Goal: Find contact information: Find contact information

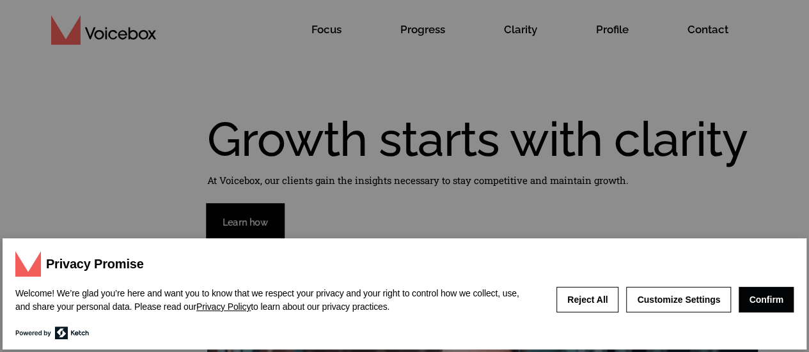
click at [770, 304] on button "Confirm" at bounding box center [766, 300] width 55 height 26
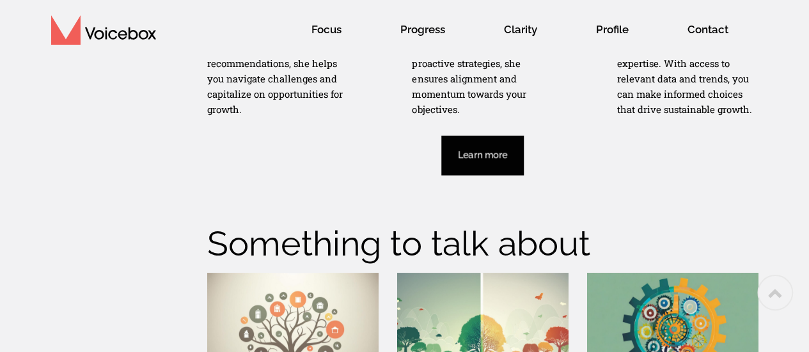
scroll to position [3372, 0]
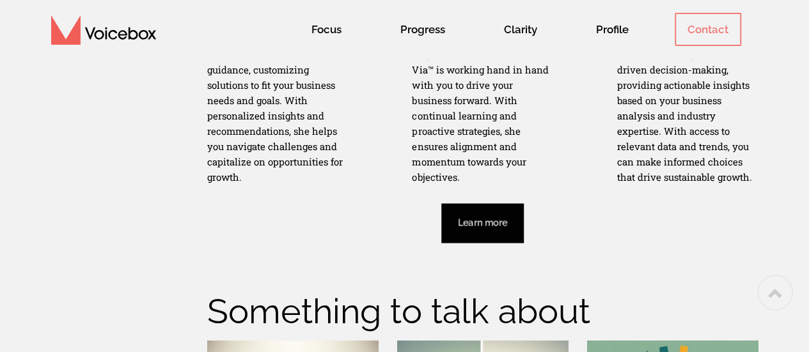
click at [715, 33] on span "Contact" at bounding box center [708, 29] width 66 height 33
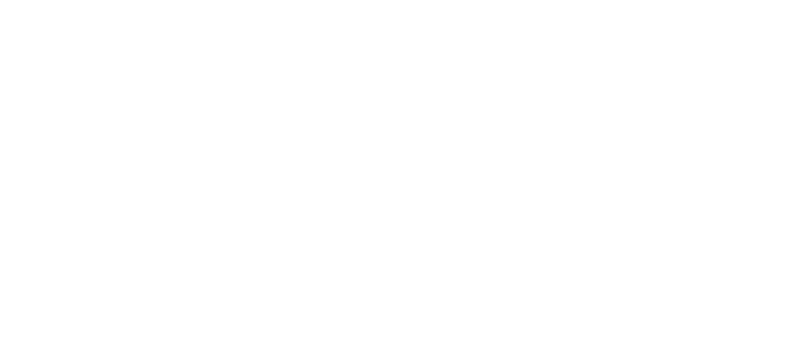
scroll to position [945, 0]
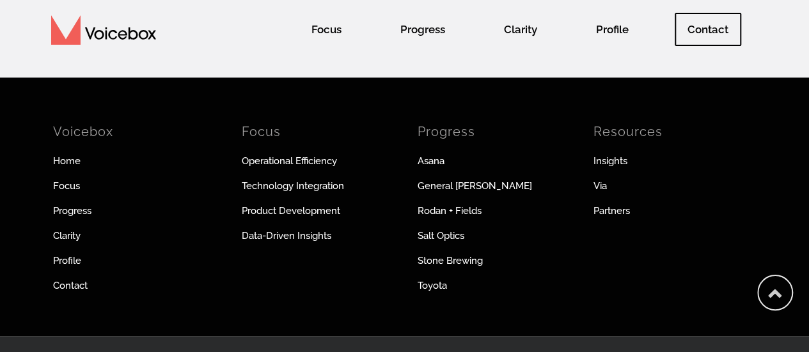
scroll to position [1156, 0]
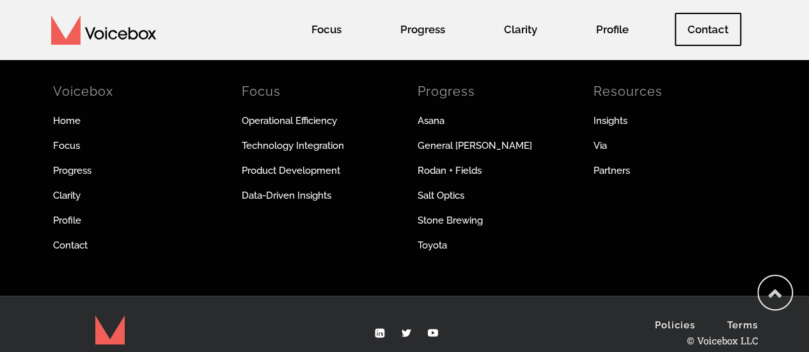
click at [72, 213] on li "Profile" at bounding box center [136, 225] width 166 height 25
click at [63, 213] on link "Profile" at bounding box center [136, 220] width 166 height 14
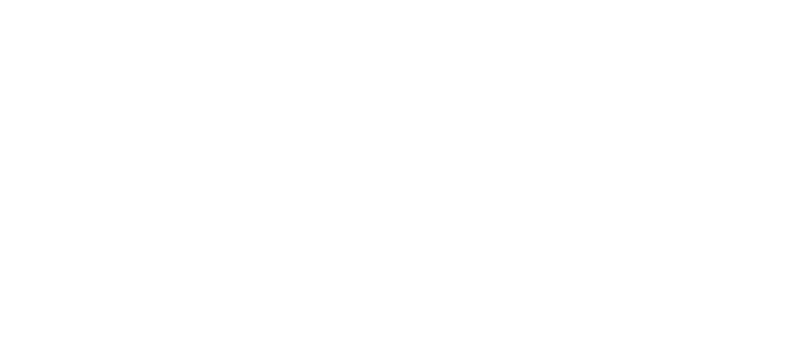
scroll to position [55, 0]
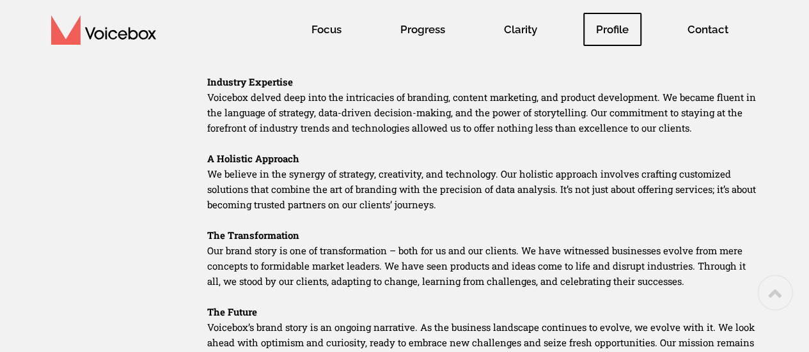
scroll to position [676, 0]
